Goal: Task Accomplishment & Management: Manage account settings

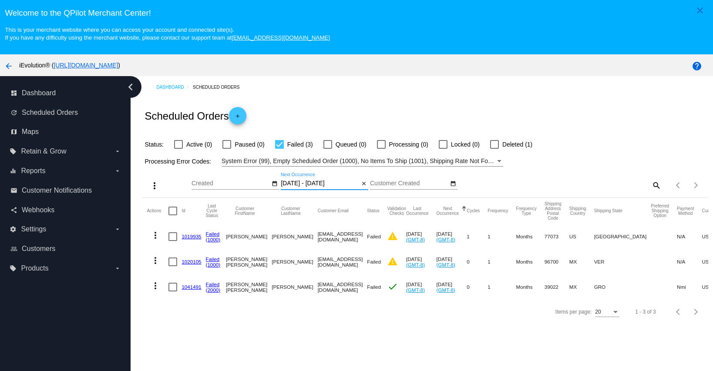
click at [303, 183] on input "[DATE] - [DATE]" at bounding box center [320, 183] width 78 height 7
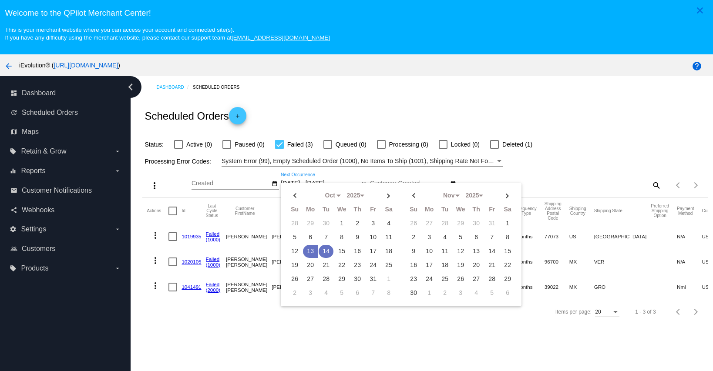
click at [322, 252] on td "14" at bounding box center [326, 251] width 15 height 13
type input "[DATE] - [DATE]"
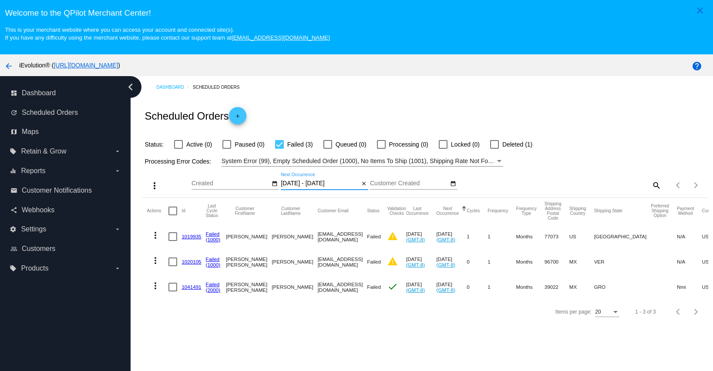
click at [294, 184] on input "[DATE] - [DATE]" at bounding box center [320, 183] width 78 height 7
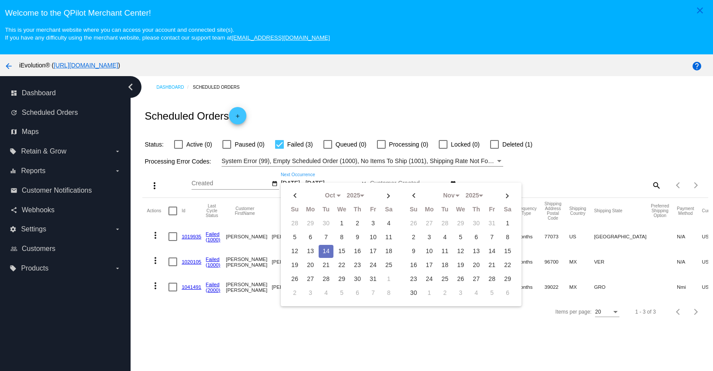
click at [329, 254] on td "14" at bounding box center [326, 251] width 15 height 13
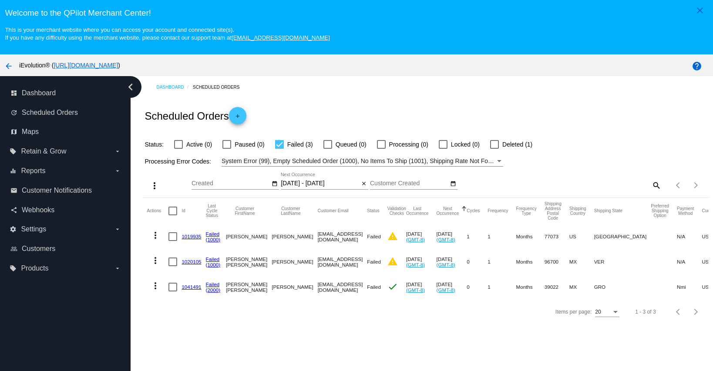
click at [358, 336] on div "Dashboard Scheduled Orders Scheduled Orders add Status: Active (0) Paused (0) F…" at bounding box center [422, 240] width 582 height 328
drag, startPoint x: 282, startPoint y: 238, endPoint x: 349, endPoint y: 241, distance: 66.2
click at [349, 241] on mat-row "more_vert 1019935 Failed (1000) [PERSON_NAME] [PERSON_NAME] [EMAIL_ADDRESS][DOM…" at bounding box center [473, 236] width 653 height 25
copy mat-row "[EMAIL_ADDRESS][DOMAIN_NAME]"
drag, startPoint x: 282, startPoint y: 263, endPoint x: 344, endPoint y: 258, distance: 61.5
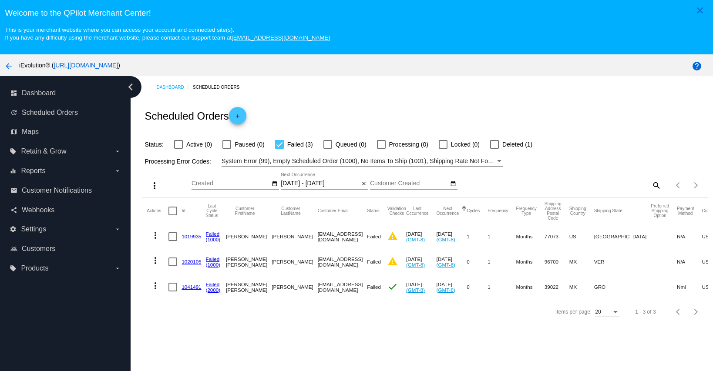
click at [344, 258] on mat-cell "[EMAIL_ADDRESS][DOMAIN_NAME]" at bounding box center [343, 261] width 50 height 25
drag, startPoint x: 283, startPoint y: 263, endPoint x: 346, endPoint y: 268, distance: 62.4
click at [346, 268] on mat-cell "[EMAIL_ADDRESS][DOMAIN_NAME]" at bounding box center [343, 261] width 50 height 25
copy mat-cell "[EMAIL_ADDRESS][DOMAIN_NAME]"
drag, startPoint x: 282, startPoint y: 288, endPoint x: 342, endPoint y: 289, distance: 60.9
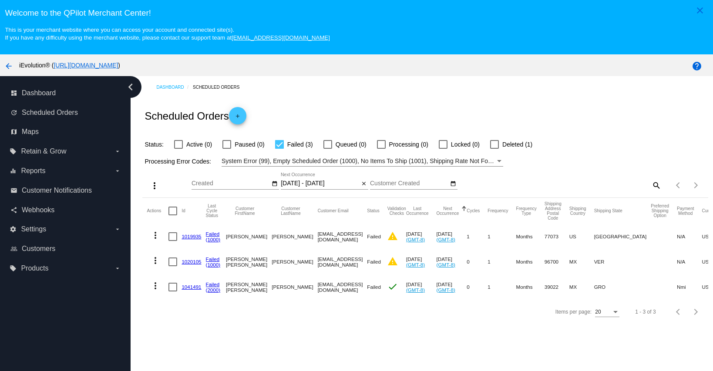
click at [342, 289] on mat-row "more_vert 1041491 Failed (2000) [PERSON_NAME] [EMAIL_ADDRESS][DOMAIN_NAME] Fail…" at bounding box center [473, 287] width 653 height 25
copy mat-row "[EMAIL_ADDRESS][DOMAIN_NAME]"
